Goal: Information Seeking & Learning: Check status

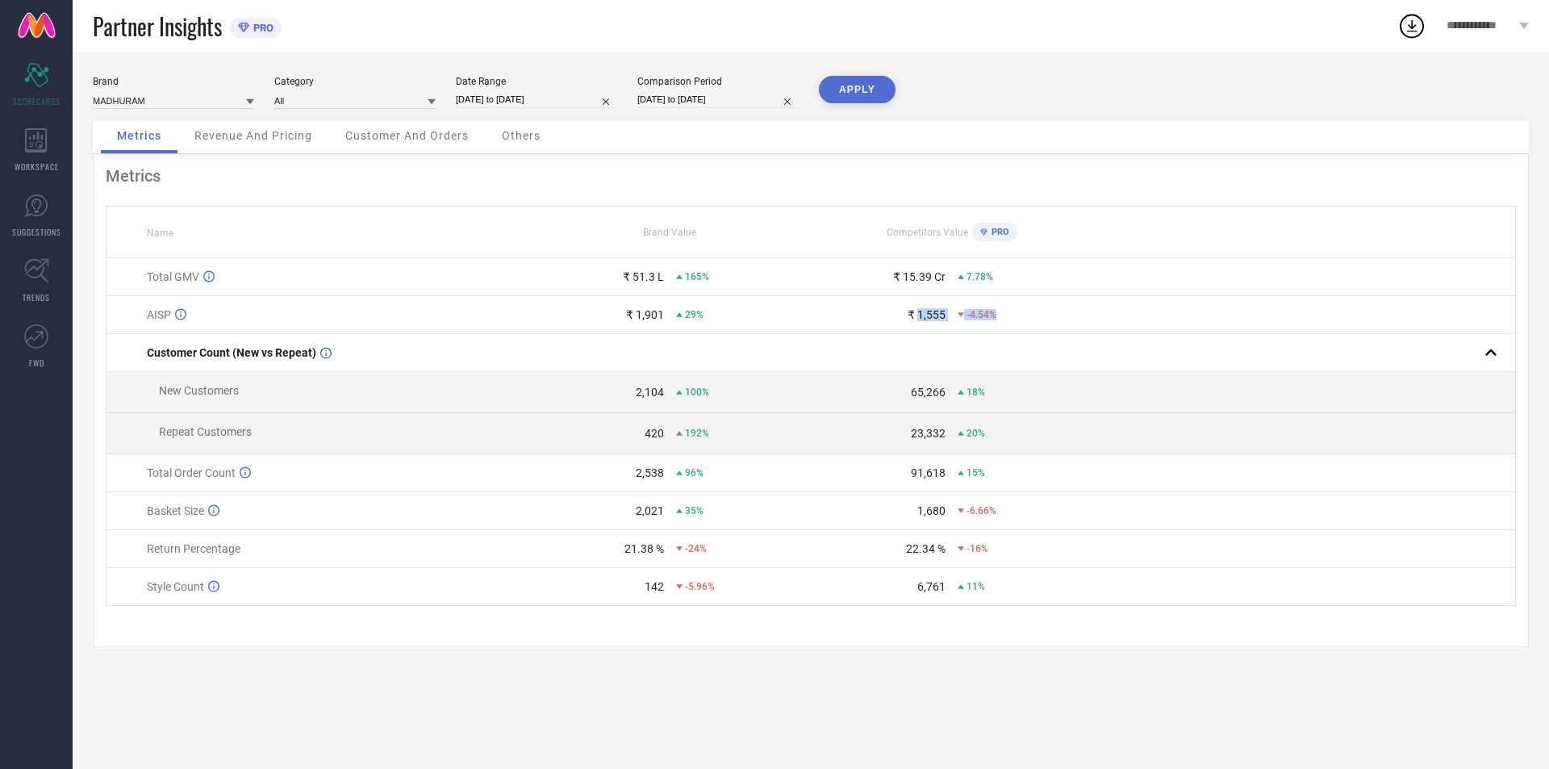
drag, startPoint x: 917, startPoint y: 314, endPoint x: 1013, endPoint y: 330, distance: 96.6
click at [1013, 330] on td "₹ 1,555 -4.54%" at bounding box center [952, 315] width 282 height 38
click at [725, 326] on td "₹ 1,901 29%" at bounding box center [670, 315] width 282 height 38
drag, startPoint x: 633, startPoint y: 393, endPoint x: 662, endPoint y: 395, distance: 29.9
click at [662, 395] on div "2,104" at bounding box center [597, 392] width 134 height 13
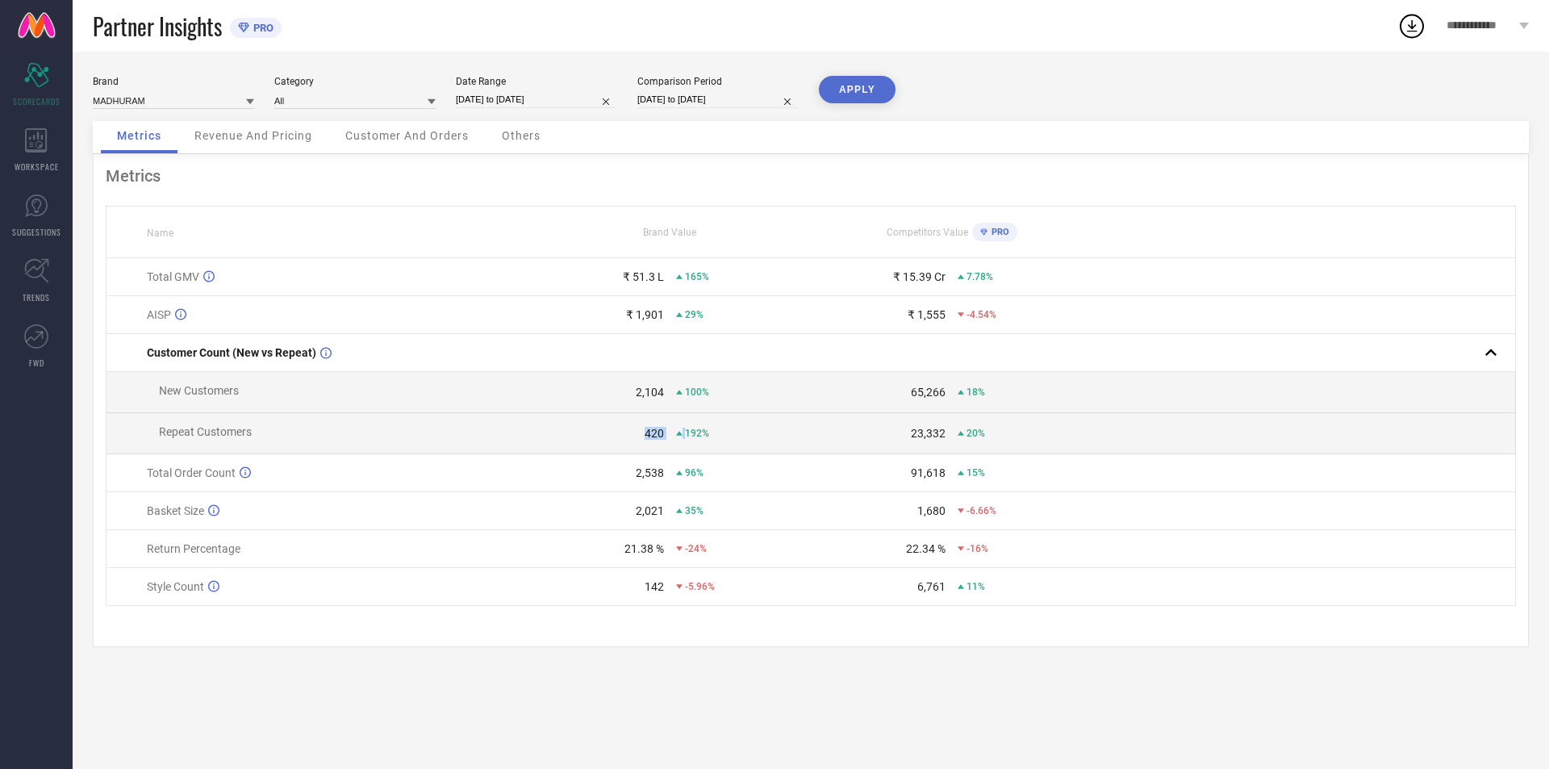
drag, startPoint x: 637, startPoint y: 441, endPoint x: 684, endPoint y: 441, distance: 47.6
click at [684, 440] on div "420 192%" at bounding box center [670, 433] width 280 height 13
drag, startPoint x: 629, startPoint y: 482, endPoint x: 685, endPoint y: 479, distance: 55.7
click at [685, 479] on div "2,538 96%" at bounding box center [670, 472] width 280 height 13
click at [773, 478] on div "96%" at bounding box center [743, 472] width 134 height 11
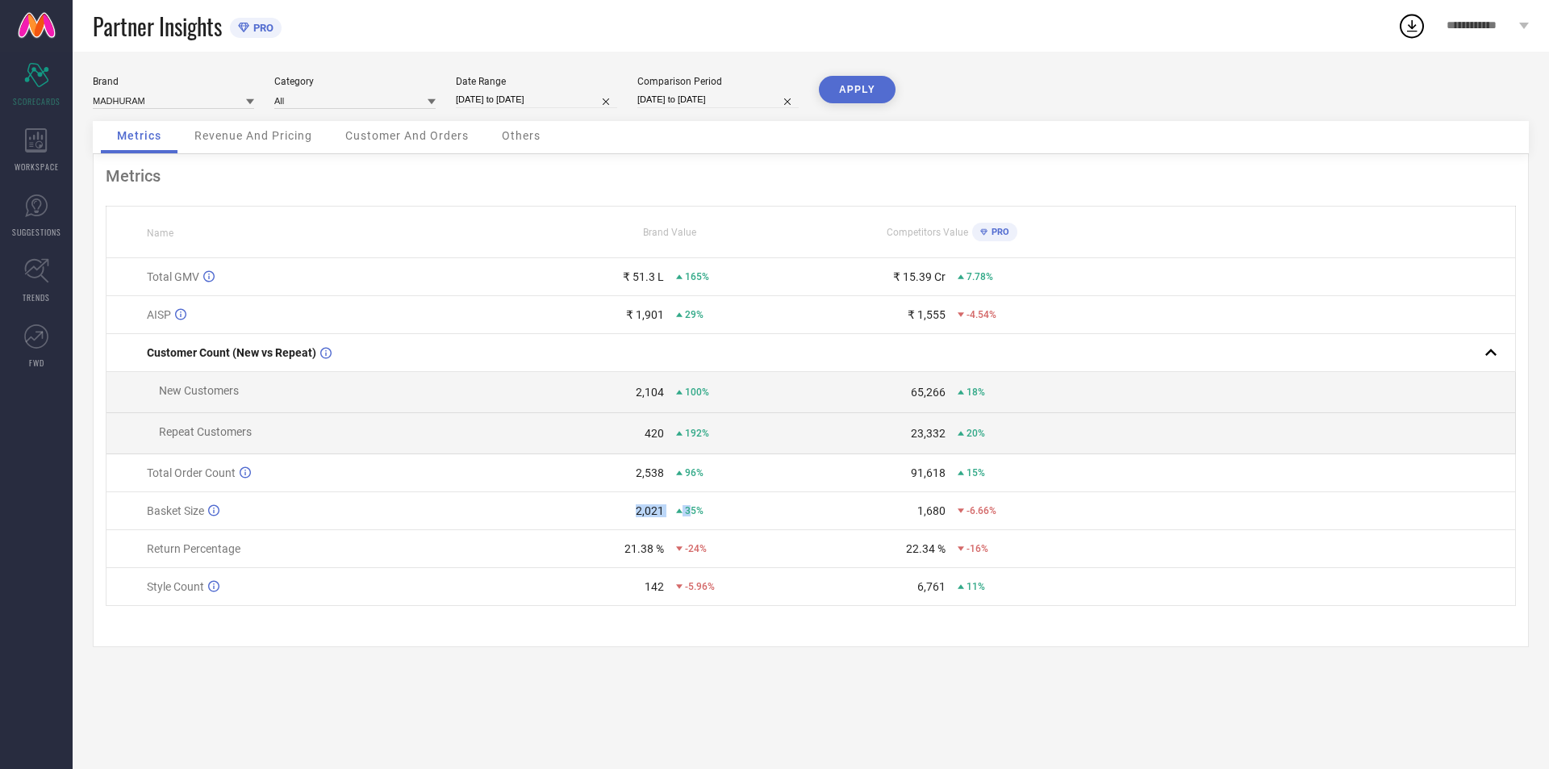
drag, startPoint x: 618, startPoint y: 520, endPoint x: 691, endPoint y: 516, distance: 73.5
click at [691, 516] on div "2,021 35%" at bounding box center [670, 510] width 280 height 13
click at [908, 510] on div "1,680" at bounding box center [879, 510] width 134 height 13
drag, startPoint x: 620, startPoint y: 552, endPoint x: 689, endPoint y: 551, distance: 69.4
click at [689, 551] on div "21.38 % -24%" at bounding box center [670, 548] width 280 height 13
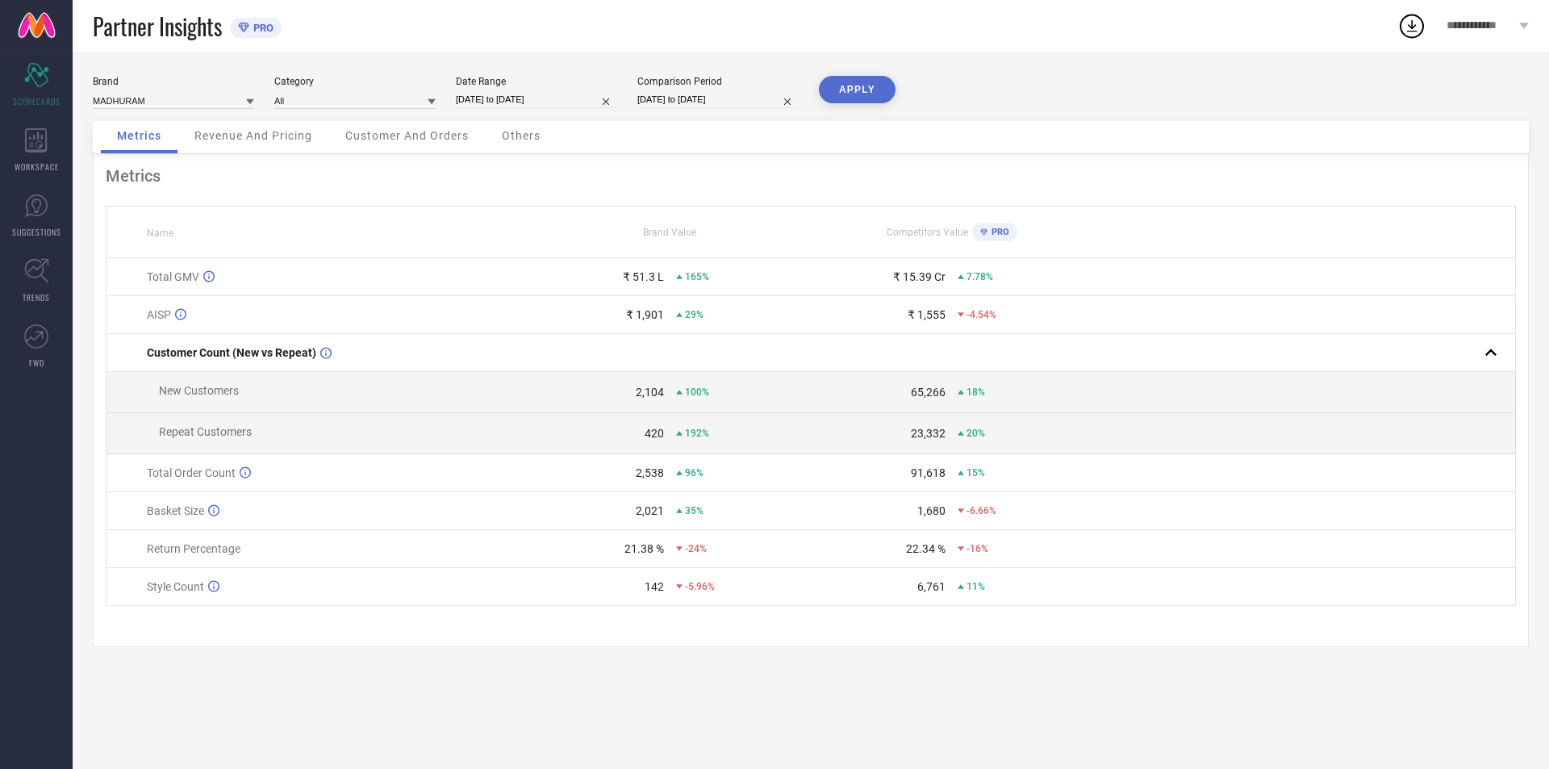
click at [820, 549] on div "22.34 %" at bounding box center [879, 548] width 134 height 13
drag, startPoint x: 616, startPoint y: 599, endPoint x: 699, endPoint y: 594, distance: 83.2
click at [699, 593] on div "142 -5.96%" at bounding box center [670, 586] width 280 height 13
click at [825, 583] on td "6,761 11%" at bounding box center [952, 587] width 282 height 38
